Goal: Task Accomplishment & Management: Complete application form

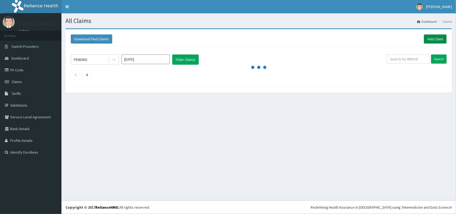
click at [434, 41] on link "Add Claim" at bounding box center [435, 38] width 23 height 9
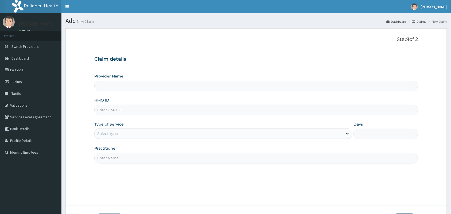
type input "Mobonike Hospital and Maternity home"
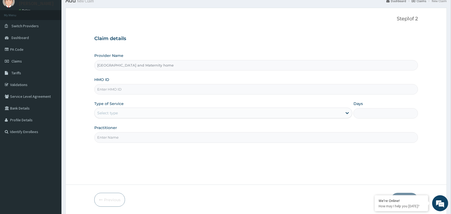
scroll to position [39, 0]
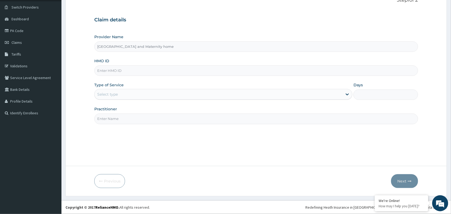
click at [150, 69] on input "HMO ID" at bounding box center [256, 70] width 324 height 10
paste input "ISZ/10008/D"
type input "ISZ/10008/D"
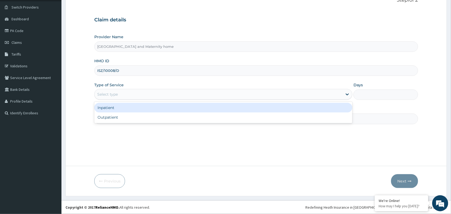
click at [158, 94] on div "Select type" at bounding box center [219, 94] width 248 height 9
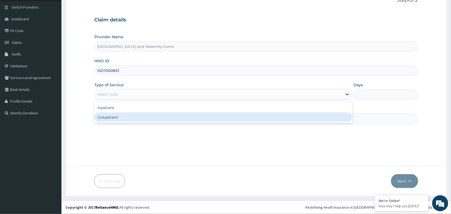
click at [157, 116] on div "Outpatient" at bounding box center [223, 118] width 258 height 10
type input "1"
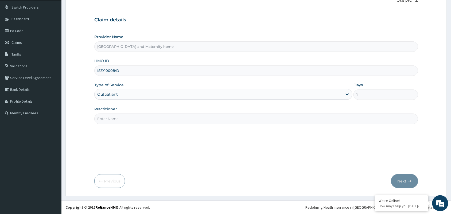
click at [157, 116] on input "Practitioner" at bounding box center [256, 119] width 324 height 10
type input "A"
type input "DR. ARO OLUWAPELUMI"
click at [401, 178] on button "Next" at bounding box center [404, 181] width 27 height 14
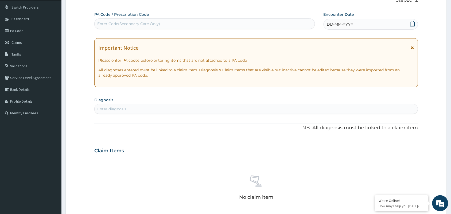
click at [413, 24] on icon at bounding box center [412, 23] width 5 height 5
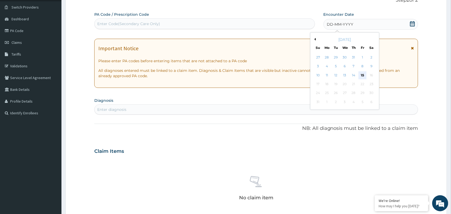
click at [362, 74] on div "15" at bounding box center [363, 75] width 8 height 8
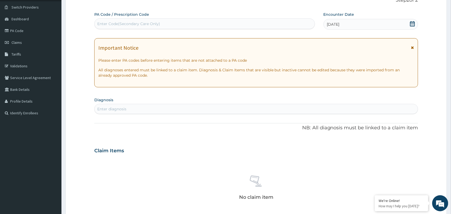
scroll to position [106, 0]
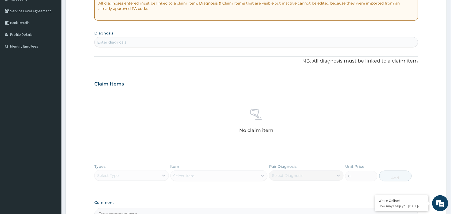
click at [153, 43] on div "Enter diagnosis" at bounding box center [256, 42] width 323 height 9
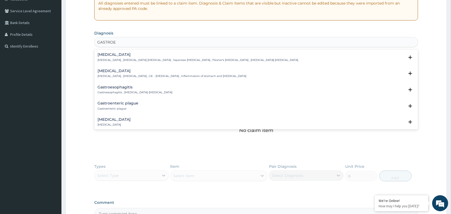
type input "GASTROEN"
click at [116, 102] on h4 "Acute gastroenteritis" at bounding box center [114, 103] width 33 height 4
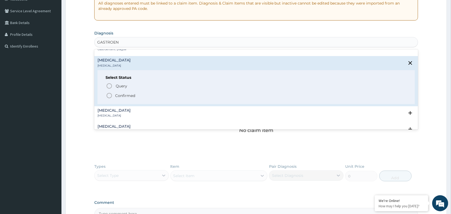
scroll to position [67, 0]
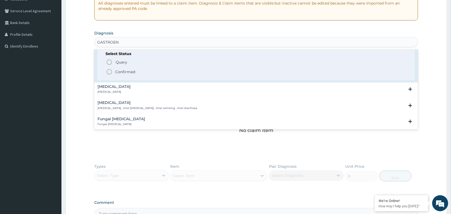
click at [109, 70] on icon "status option filled" at bounding box center [109, 72] width 6 height 6
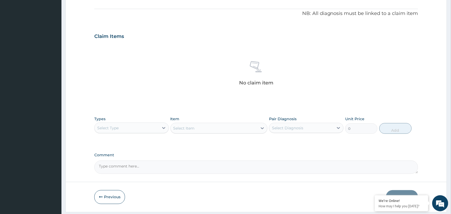
scroll to position [172, 0]
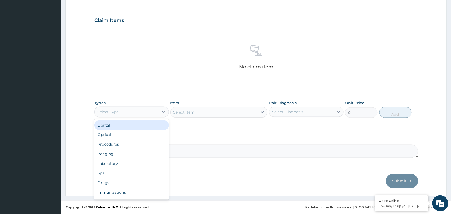
click at [139, 114] on div "Select Type" at bounding box center [127, 112] width 64 height 9
click at [126, 122] on div "Procedures" at bounding box center [131, 127] width 75 height 10
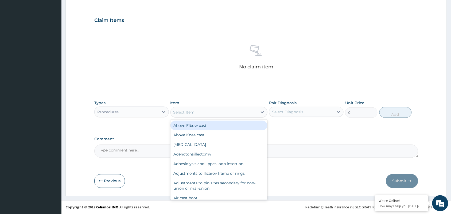
click at [241, 110] on div "Select Item" at bounding box center [214, 112] width 87 height 9
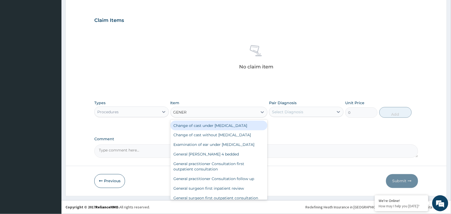
type input "GENERA"
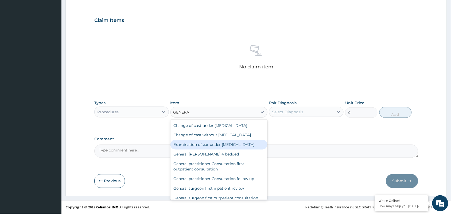
scroll to position [29, 0]
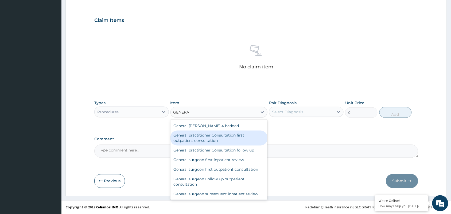
click at [224, 138] on div "General practitioner Consultation first outpatient consultation" at bounding box center [219, 138] width 97 height 15
type input "3547.5"
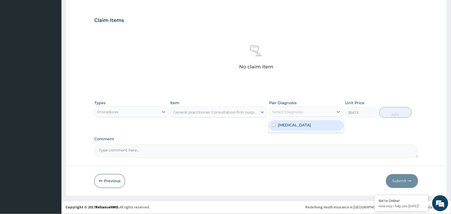
click at [309, 110] on div "Select Diagnosis" at bounding box center [301, 112] width 64 height 9
click at [309, 127] on label "Acute gastroenteritis" at bounding box center [294, 124] width 33 height 5
checkbox input "true"
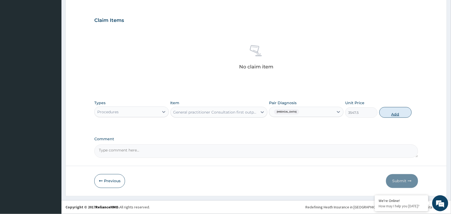
click at [387, 110] on button "Add" at bounding box center [396, 112] width 32 height 11
type input "0"
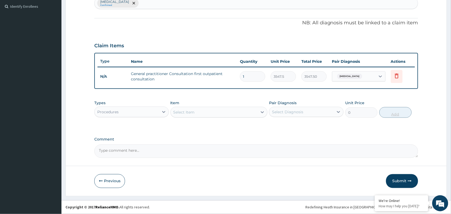
scroll to position [146, 0]
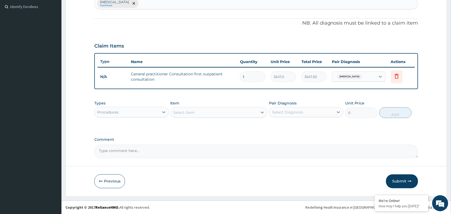
click at [124, 108] on div "Procedures" at bounding box center [127, 112] width 64 height 9
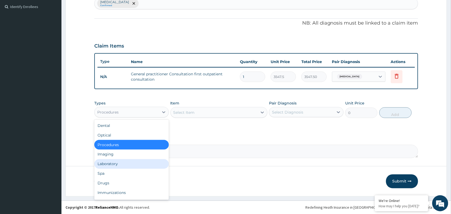
click at [134, 161] on div "Laboratory" at bounding box center [131, 164] width 75 height 10
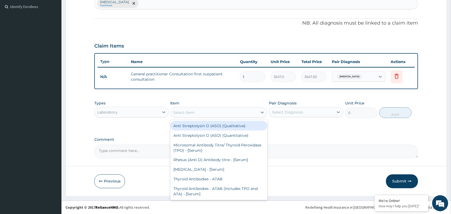
click at [206, 113] on div "Select Item" at bounding box center [214, 112] width 87 height 9
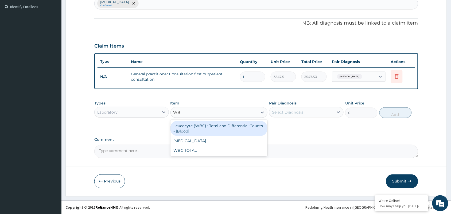
type input "WBC"
click at [239, 129] on div "Leucocyte (WBC) : Total and Differential Counts - [Blood]" at bounding box center [219, 128] width 97 height 15
type input "2150"
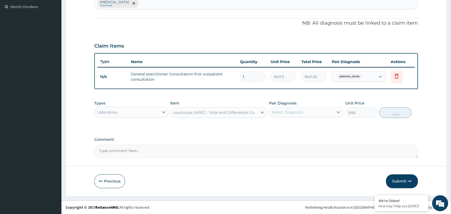
click at [296, 111] on div "Select Diagnosis" at bounding box center [287, 112] width 31 height 5
click at [296, 128] on div "Acute gastroenteritis" at bounding box center [306, 126] width 75 height 11
checkbox input "true"
click at [396, 115] on button "Add" at bounding box center [396, 112] width 32 height 11
type input "0"
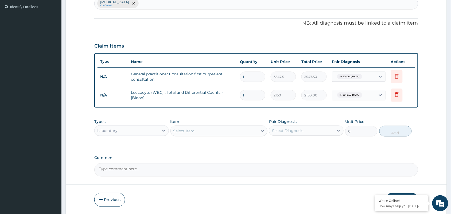
type input "0.00"
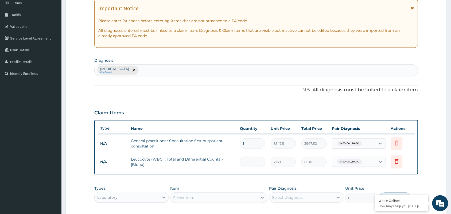
click at [205, 72] on div "Acute gastroenteritis Confirmed" at bounding box center [256, 70] width 323 height 11
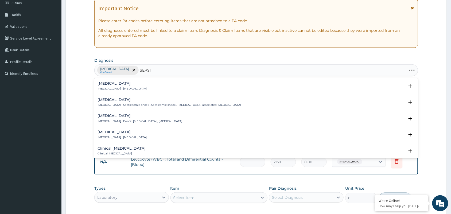
type input "SEPSIS"
click at [122, 84] on h4 "Sepsis" at bounding box center [122, 84] width 49 height 4
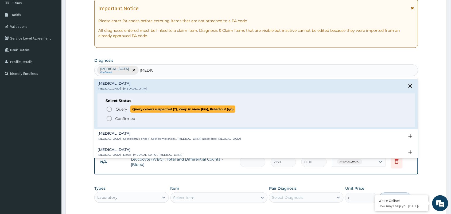
click at [107, 107] on icon "status option query" at bounding box center [109, 109] width 6 height 6
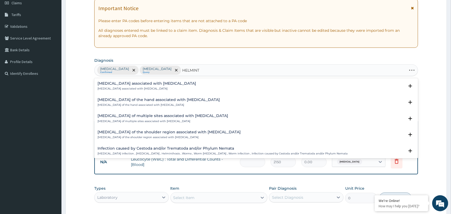
type input "HELMINTH"
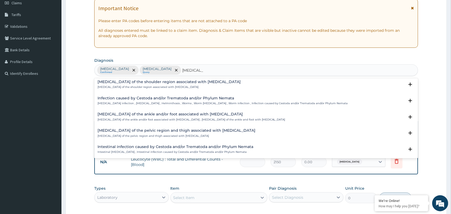
scroll to position [52, 0]
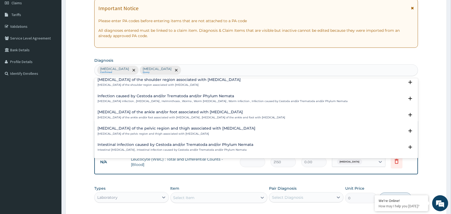
click at [206, 73] on div "Acute gastroenteritis Confirmed Sepsis Query HELMINTH" at bounding box center [256, 70] width 323 height 11
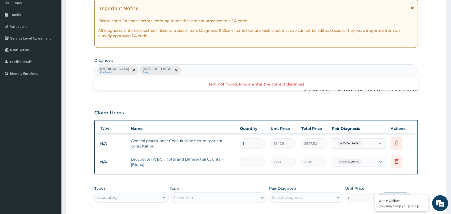
click at [371, 137] on td "Acute gastroenteritis" at bounding box center [359, 144] width 59 height 16
click at [372, 146] on div "Acute gastroenteritis" at bounding box center [353, 143] width 43 height 9
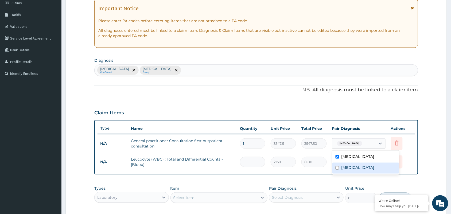
click at [363, 170] on div "Sepsis" at bounding box center [365, 168] width 67 height 11
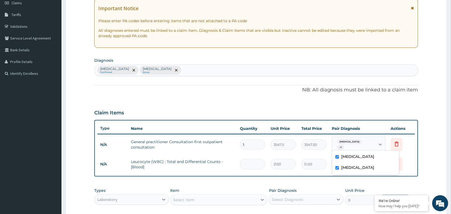
click at [368, 166] on div "Sepsis" at bounding box center [365, 168] width 67 height 11
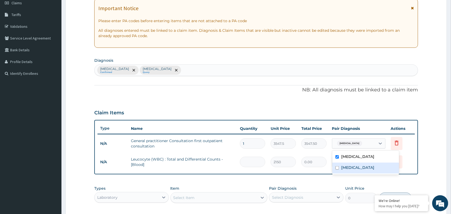
click at [368, 166] on div "Sepsis" at bounding box center [365, 168] width 67 height 11
checkbox input "true"
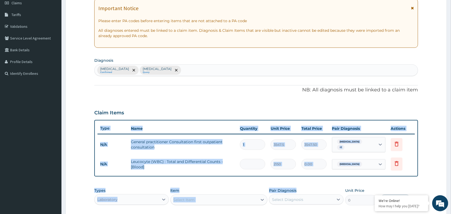
drag, startPoint x: 338, startPoint y: 178, endPoint x: 335, endPoint y: 182, distance: 5.3
click at [335, 182] on div "PA Code / Prescription Code Enter Code(Secondary Care Only) Encounter Date 15-0…" at bounding box center [256, 108] width 324 height 273
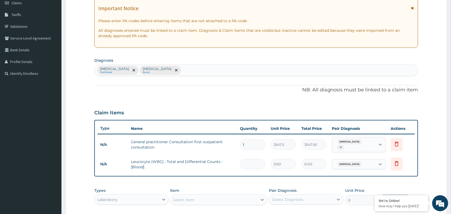
click at [328, 160] on td "0.00" at bounding box center [314, 164] width 31 height 16
click at [350, 166] on span "Acute gastroenteritis" at bounding box center [349, 164] width 25 height 5
click at [351, 188] on label "Sepsis" at bounding box center [357, 188] width 33 height 5
checkbox input "true"
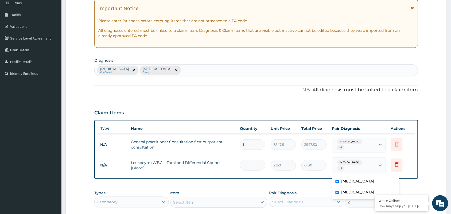
click at [347, 180] on label "Acute gastroenteritis" at bounding box center [357, 181] width 33 height 5
checkbox input "false"
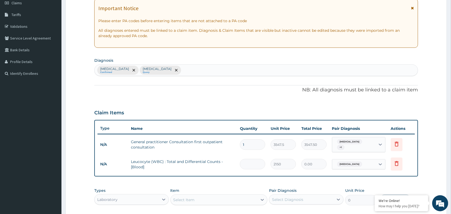
click at [233, 160] on td "Leucocyte (WBC) : Total and Differential Counts - [Blood]" at bounding box center [182, 164] width 109 height 16
click at [256, 168] on input "number" at bounding box center [252, 164] width 25 height 10
type input "1"
type input "2150.00"
type input "0"
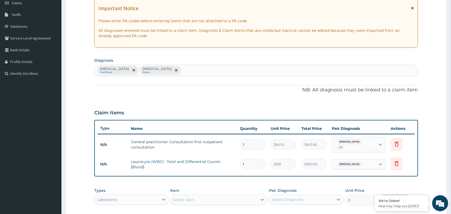
type input "0.00"
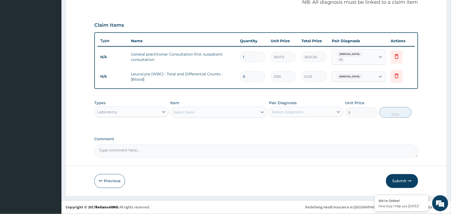
type input "0"
drag, startPoint x: 154, startPoint y: 103, endPoint x: 154, endPoint y: 118, distance: 14.7
click at [154, 111] on div "Types Laboratory" at bounding box center [131, 109] width 75 height 18
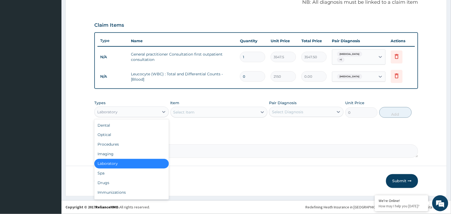
click at [152, 115] on div "Laboratory" at bounding box center [127, 112] width 64 height 9
click at [134, 183] on div "Drugs" at bounding box center [131, 183] width 75 height 10
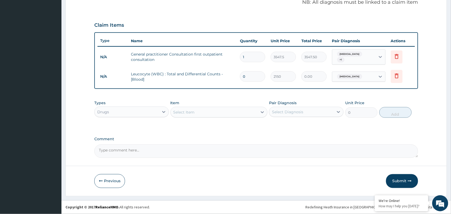
scroll to position [100, 0]
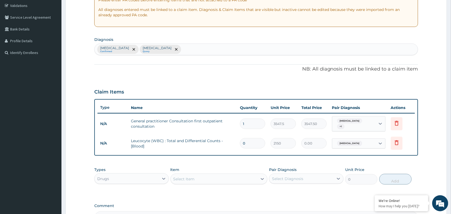
click at [206, 54] on div "Acute gastroenteritis Confirmed Sepsis Query" at bounding box center [256, 49] width 323 height 11
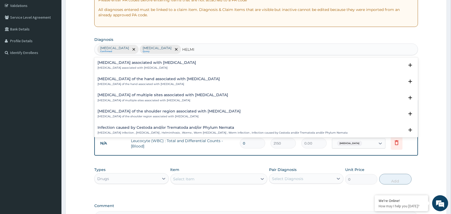
type input "HELMIN"
click at [156, 68] on p "Arthropathy associated with helminthiasis" at bounding box center [147, 68] width 99 height 4
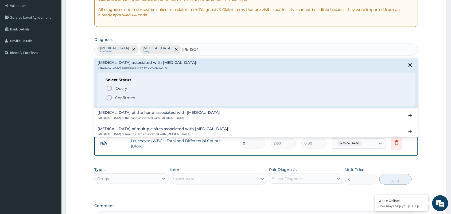
click at [110, 98] on icon "status option filled" at bounding box center [109, 98] width 6 height 6
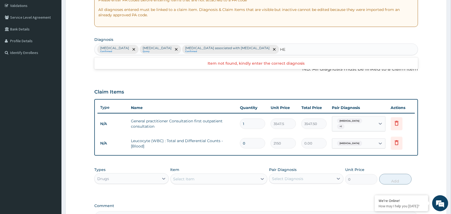
type input "H"
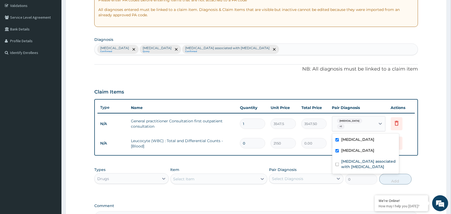
click at [361, 125] on div "Acute gastroenteritis + 1" at bounding box center [353, 124] width 36 height 13
click at [362, 166] on label "Arthropathy associated with helminthiasis" at bounding box center [368, 164] width 55 height 11
checkbox input "true"
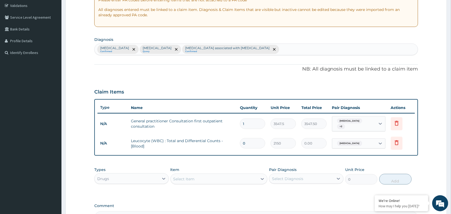
click at [294, 163] on div "PA Code / Prescription Code Enter Code(Secondary Care Only) Encounter Date 15-0…" at bounding box center [256, 87] width 324 height 273
click at [254, 140] on input "0" at bounding box center [252, 143] width 25 height 10
type input "1"
type input "2150.00"
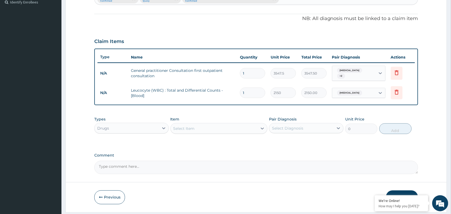
scroll to position [167, 0]
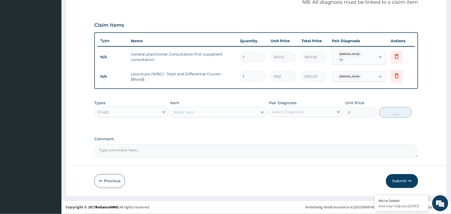
type input "1"
click at [266, 150] on textarea "Comment" at bounding box center [256, 151] width 324 height 13
click at [252, 110] on div "Select Item" at bounding box center [214, 112] width 87 height 9
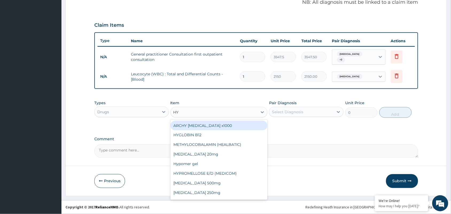
type input "H"
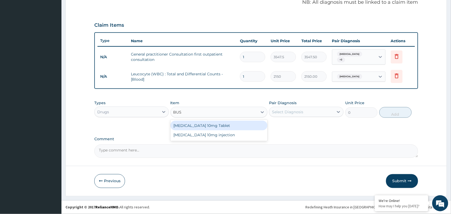
type input "BUSC"
click at [202, 126] on div "Buscopan 10mg Tablet" at bounding box center [219, 126] width 97 height 10
type input "41.3875"
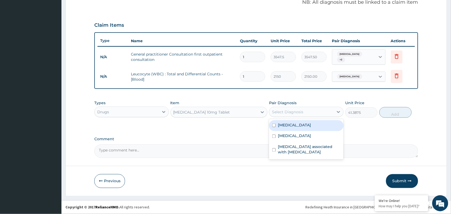
click at [296, 113] on div "Select Diagnosis" at bounding box center [287, 111] width 31 height 5
click at [300, 125] on label "Acute gastroenteritis" at bounding box center [294, 124] width 33 height 5
checkbox input "true"
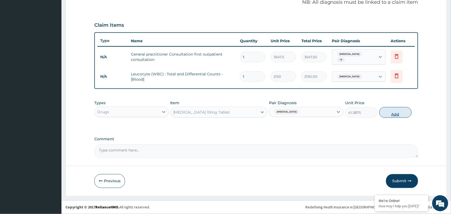
click at [390, 110] on button "Add" at bounding box center [396, 112] width 32 height 11
type input "0"
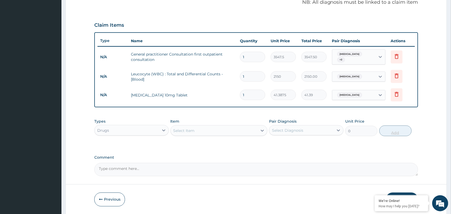
type input "0.00"
type input "6"
type input "248.33"
type input "6"
click at [193, 126] on div "Select Item" at bounding box center [214, 130] width 87 height 9
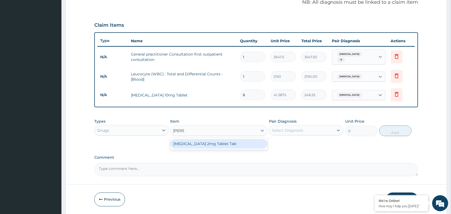
type input "LOPER"
click at [196, 144] on div "Loperamide 2mg Tablet Tab" at bounding box center [219, 144] width 97 height 10
type input "88.6875"
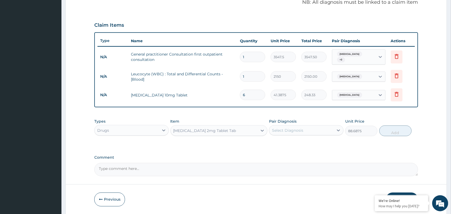
click at [333, 129] on div "Select Diagnosis" at bounding box center [301, 130] width 64 height 9
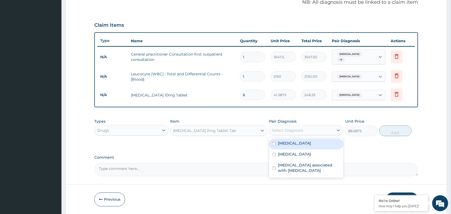
click at [309, 146] on label "Acute gastroenteritis" at bounding box center [294, 143] width 33 height 5
checkbox input "true"
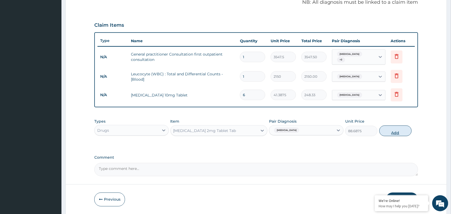
click at [388, 135] on button "Add" at bounding box center [396, 131] width 32 height 11
type input "0"
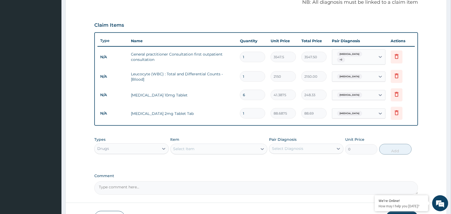
type input "0.00"
type input "2"
type input "177.38"
type input "2"
click at [213, 149] on div "Select Item" at bounding box center [214, 149] width 87 height 9
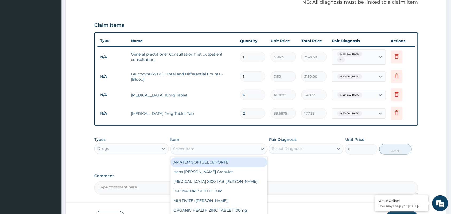
scroll to position [203, 0]
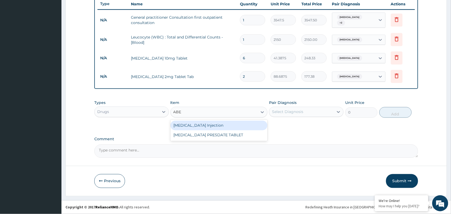
type input "ABE"
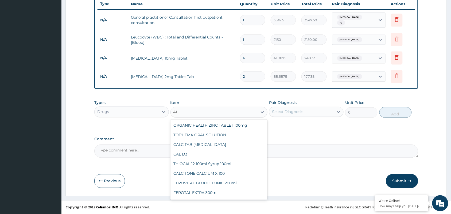
type input "A"
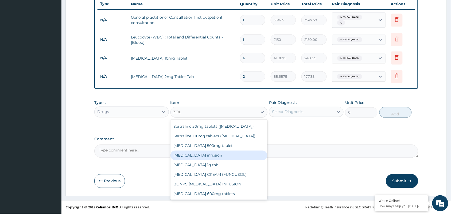
type input "ZOLA"
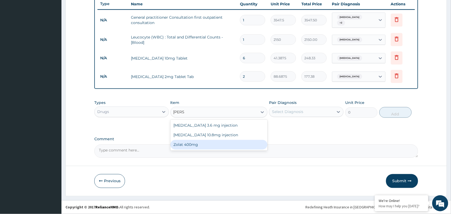
click at [210, 146] on div "Zolat 400mg" at bounding box center [219, 145] width 97 height 10
type input "413.875"
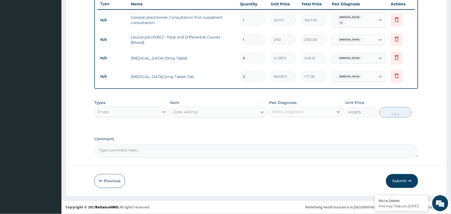
click at [316, 110] on div "Select Diagnosis" at bounding box center [301, 112] width 64 height 9
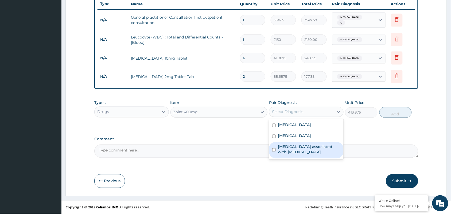
click at [281, 152] on label "Arthropathy associated with helminthiasis" at bounding box center [309, 149] width 63 height 11
checkbox input "true"
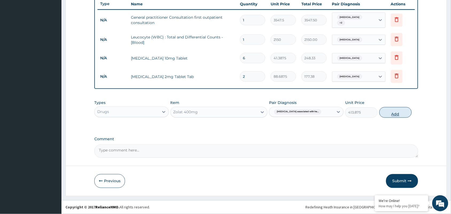
click at [403, 111] on button "Add" at bounding box center [396, 112] width 32 height 11
type input "0"
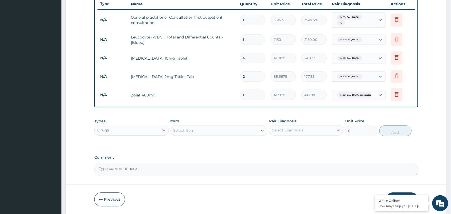
click at [205, 133] on div "Select Item" at bounding box center [214, 130] width 87 height 9
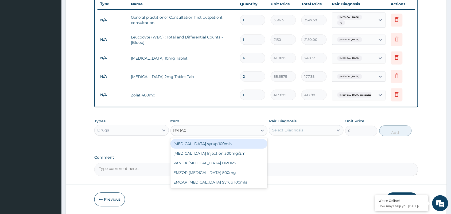
type input "PARACE"
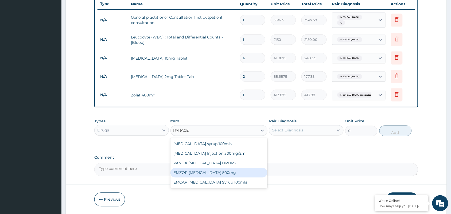
click at [196, 172] on div "EMZOR PARACETAMOL 500mg" at bounding box center [219, 173] width 97 height 10
type input "23.65"
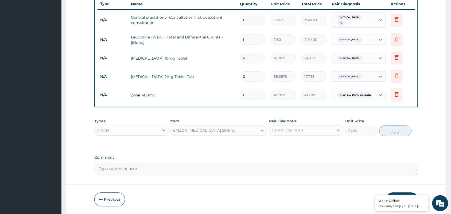
click at [290, 134] on div "Select Diagnosis" at bounding box center [301, 130] width 64 height 9
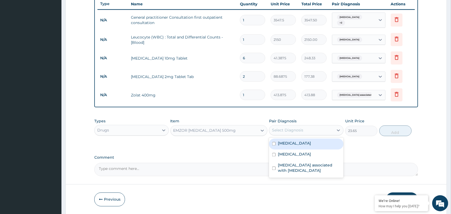
click at [297, 145] on label "Acute gastroenteritis" at bounding box center [294, 143] width 33 height 5
checkbox input "true"
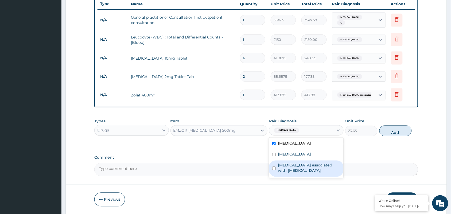
click at [301, 171] on label "Arthropathy associated with helminthiasis" at bounding box center [309, 168] width 63 height 11
checkbox input "true"
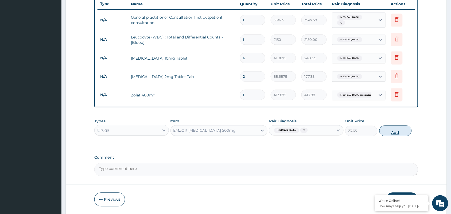
click at [390, 128] on button "Add" at bounding box center [396, 131] width 32 height 11
type input "0"
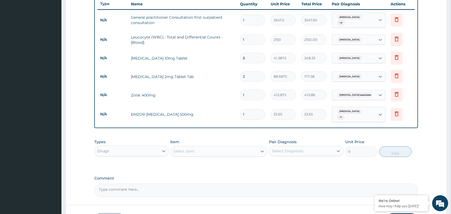
type input "18"
type input "425.70"
type input "18"
click at [269, 165] on div "Types Drugs Item Select Item Pair Diagnosis Select Diagnosis Unit Price 0 Add" at bounding box center [256, 152] width 324 height 31
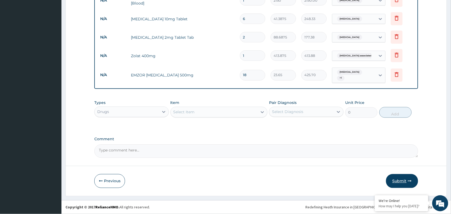
click at [397, 185] on button "Submit" at bounding box center [402, 181] width 32 height 14
